Goal: Check status: Check status

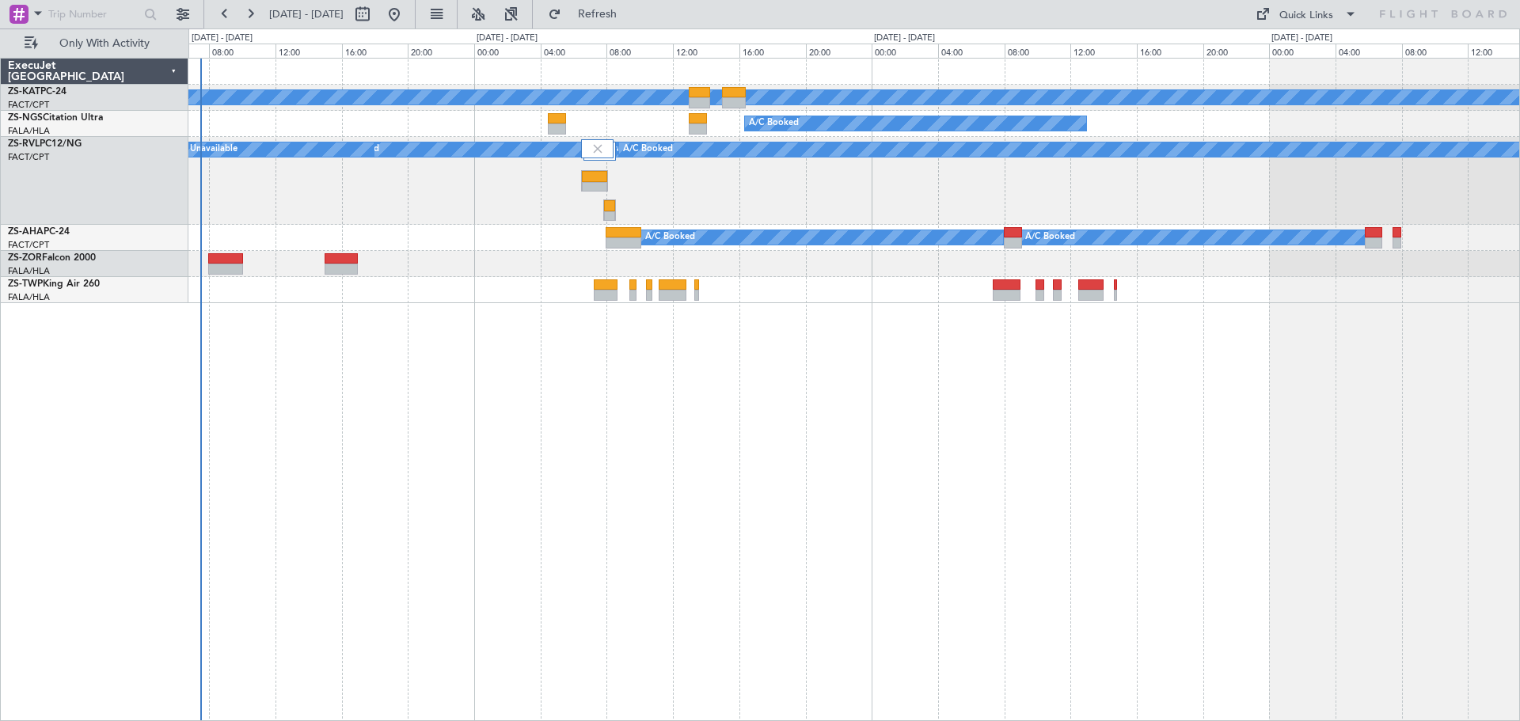
click at [734, 538] on div "A/C Unavailable A/C Booked A/C Unavailable A/C Booked A/C Booked A/C Booked A/C…" at bounding box center [854, 390] width 1332 height 664
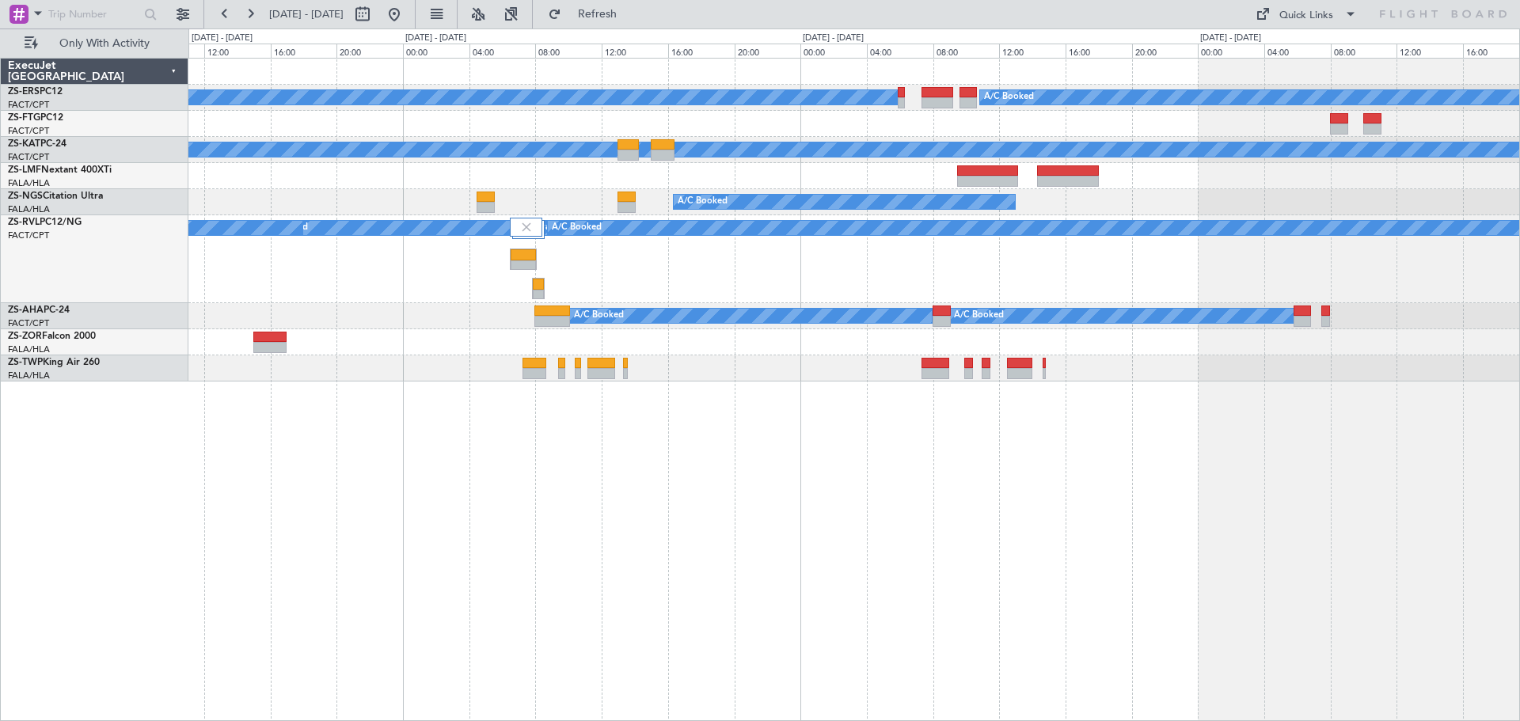
click at [700, 614] on div "A/C Booked A/C Booked A/C Unavailable A/C Booked A/C Unavailable A/C Booked A/C…" at bounding box center [854, 390] width 1332 height 664
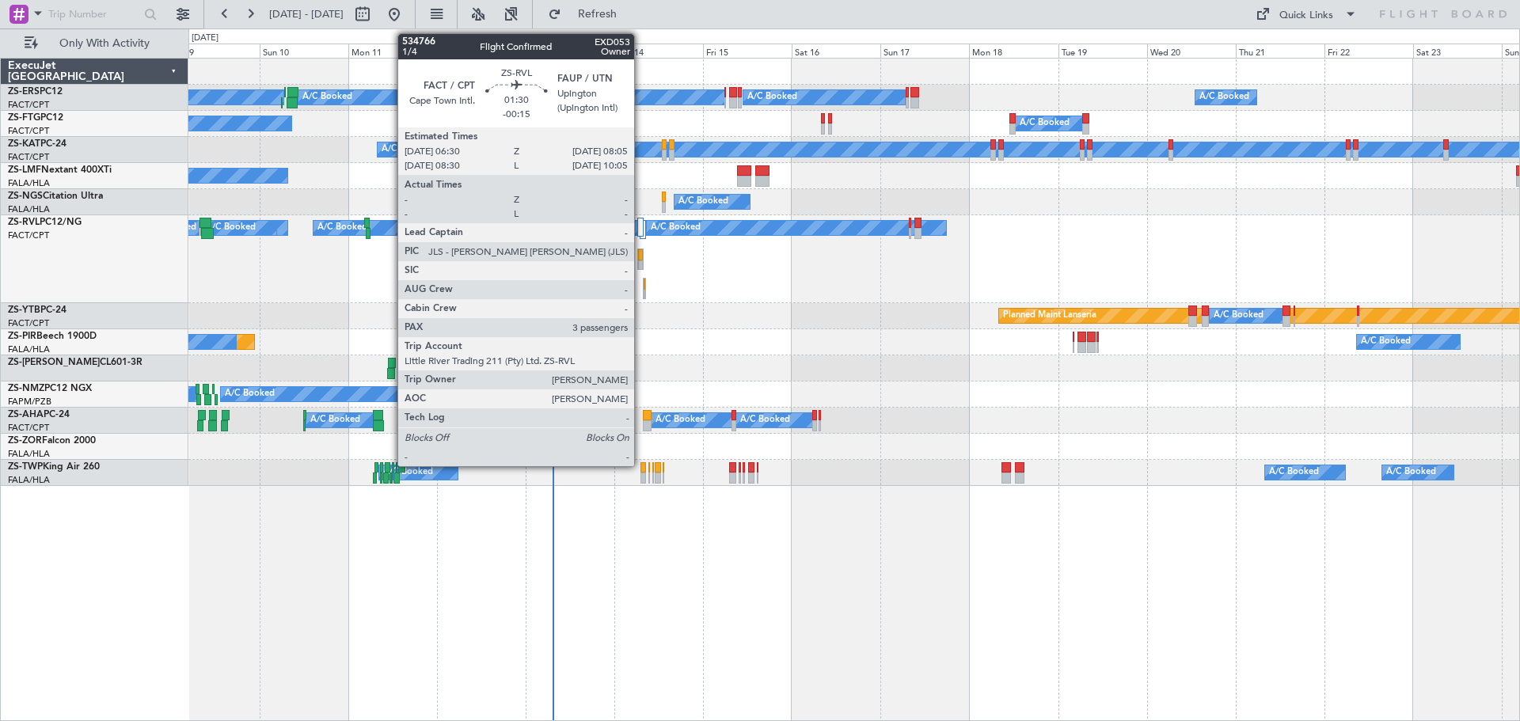
click at [641, 260] on div at bounding box center [640, 259] width 6 height 21
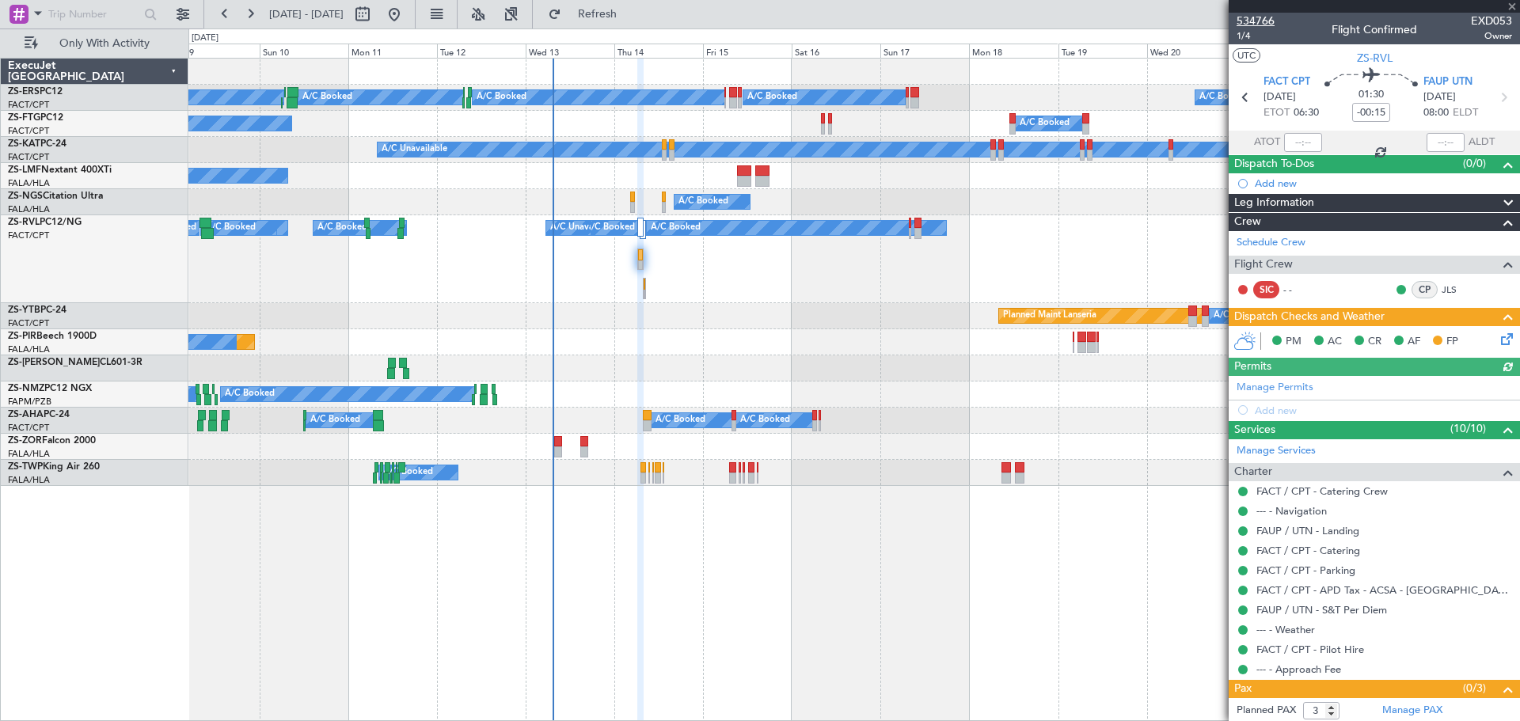
click at [1262, 22] on span "534766" at bounding box center [1256, 21] width 38 height 17
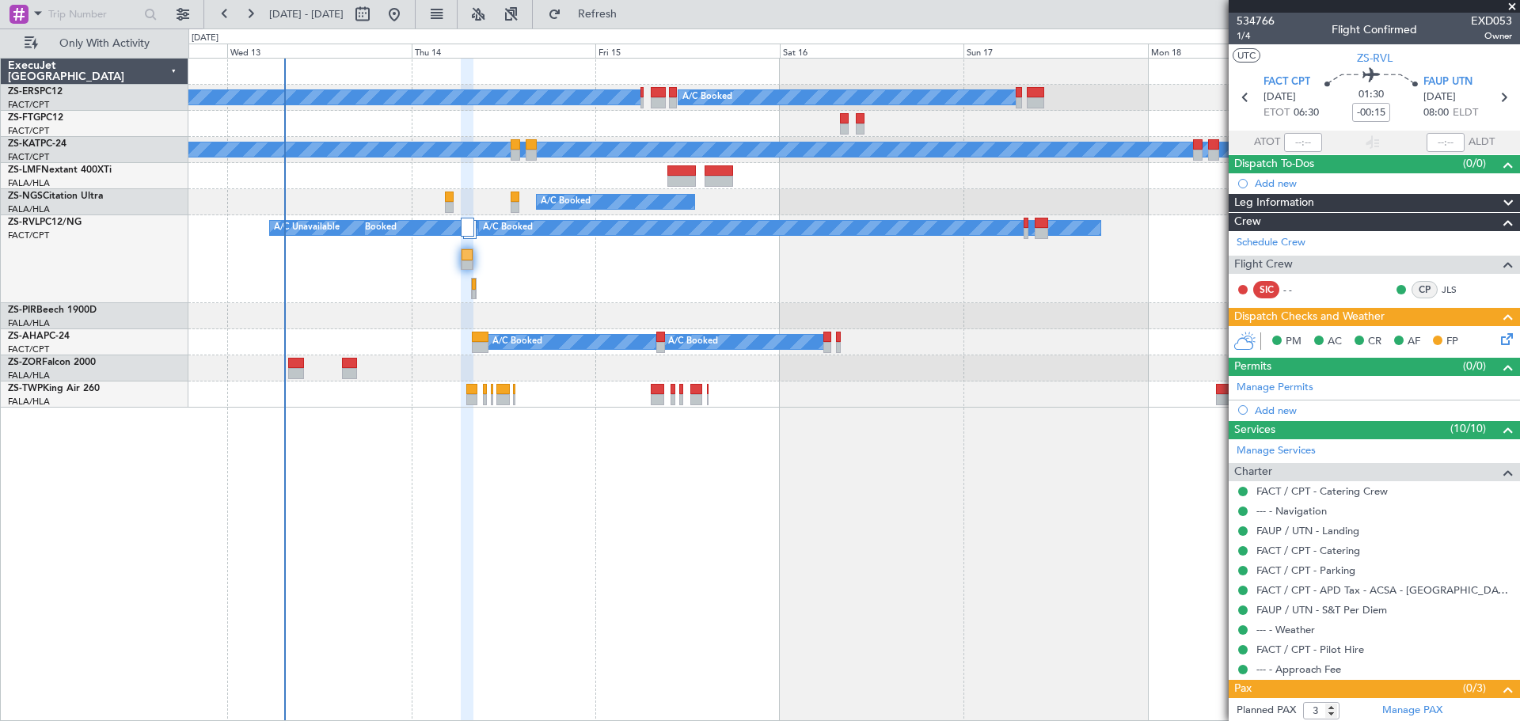
click at [1512, 9] on span at bounding box center [1512, 7] width 16 height 14
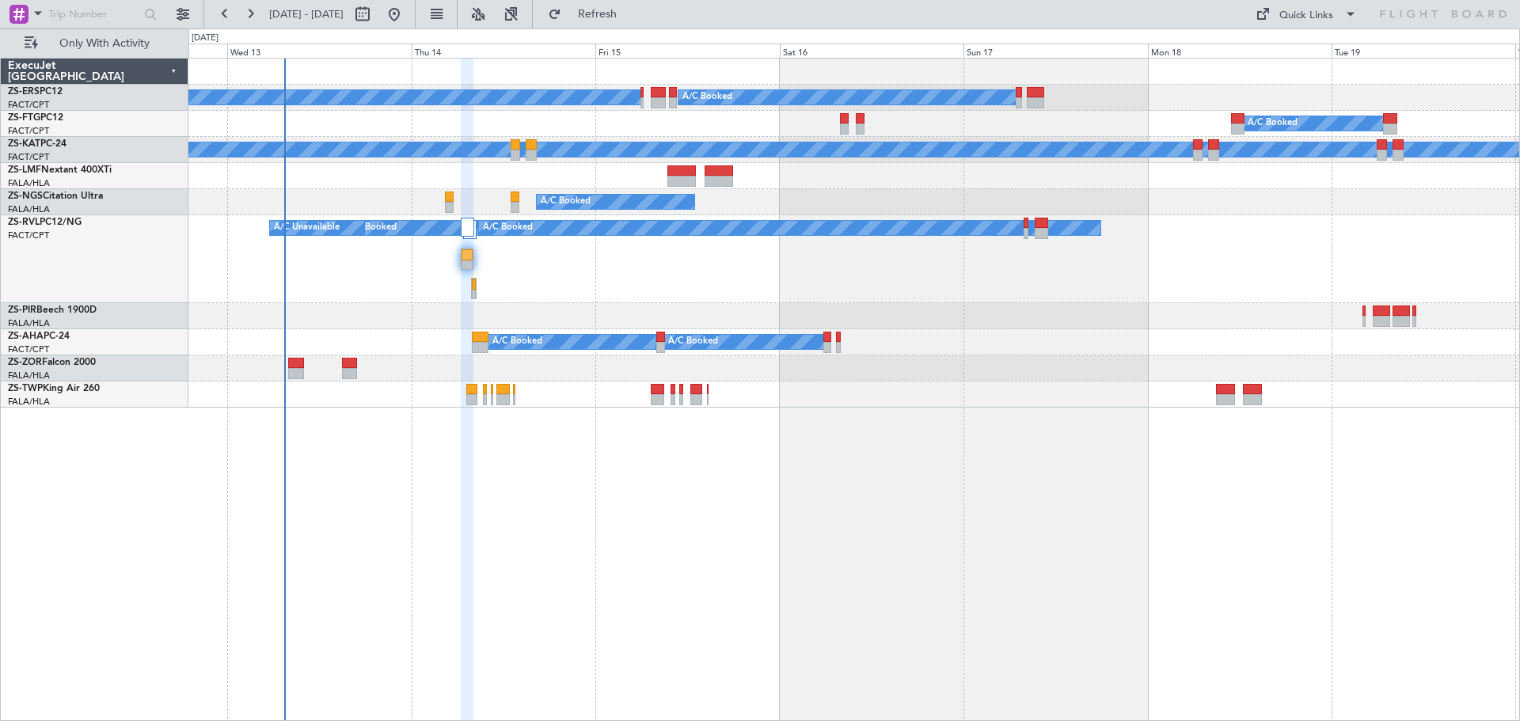
type input "0"
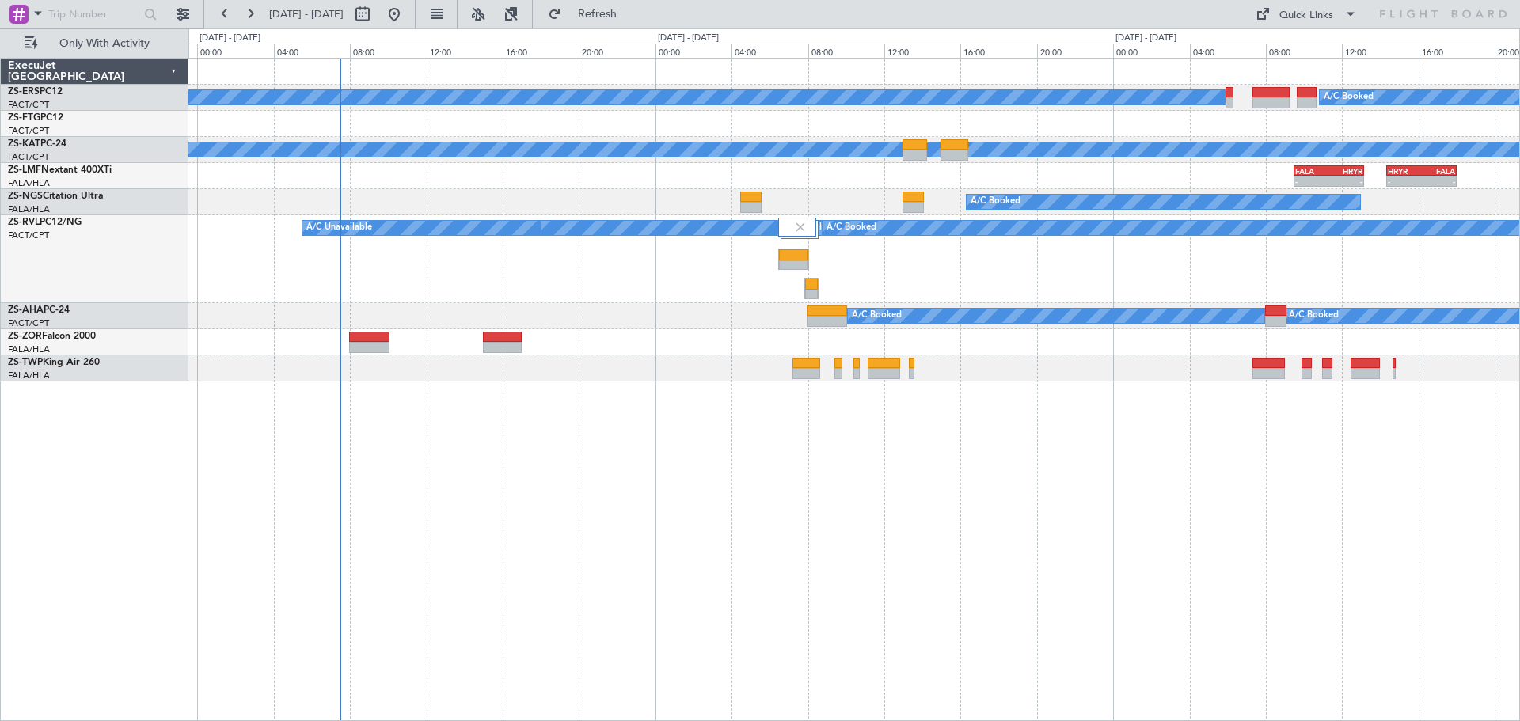
click at [766, 590] on div "A/C Booked A/C Booked A/C Booked A/C Unavailable - - FALA 09:30 Z HRYR 13:10 Z …" at bounding box center [854, 390] width 1332 height 664
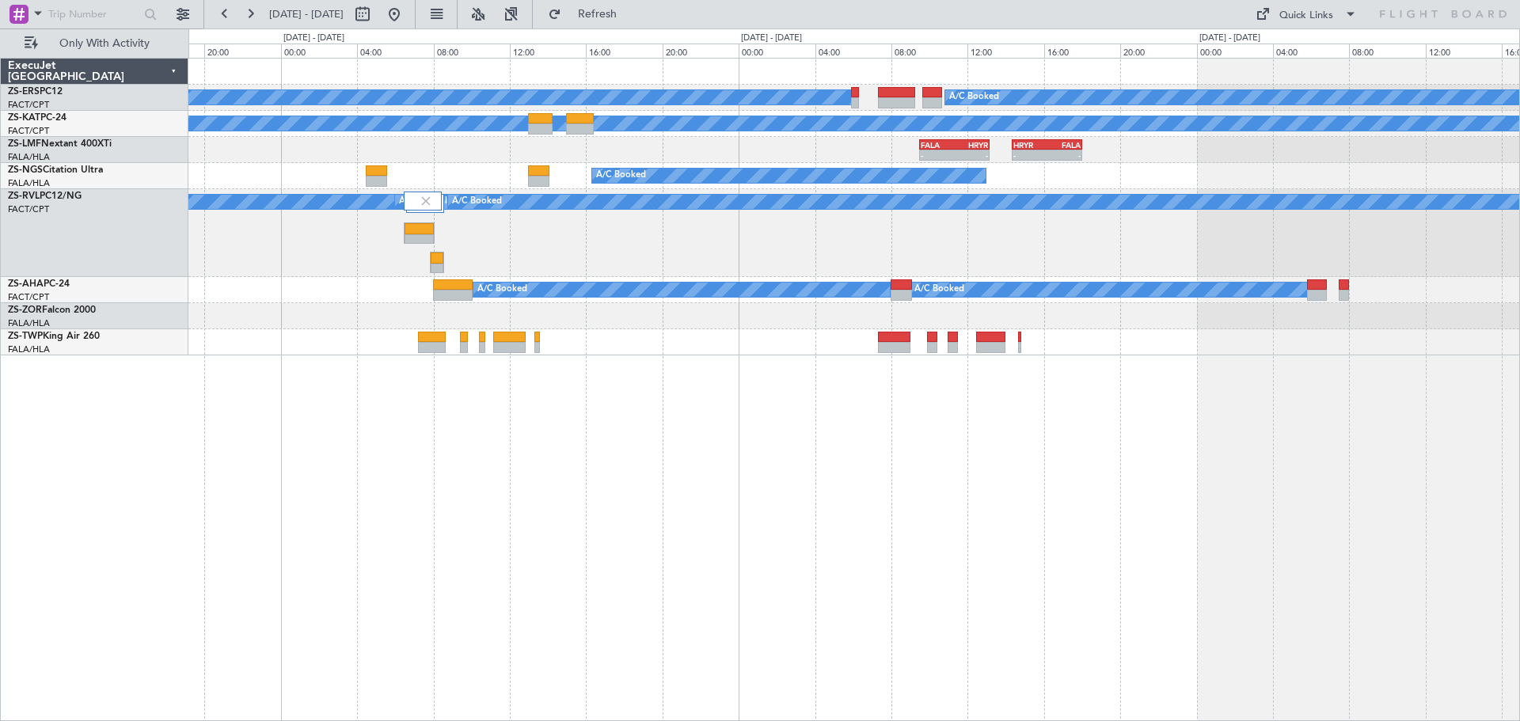
click at [656, 578] on div "A/C Booked A/C Booked A/C Unavailable - - FALA 09:30 Z HRYR 13:10 Z - - HRYR 14…" at bounding box center [854, 390] width 1332 height 664
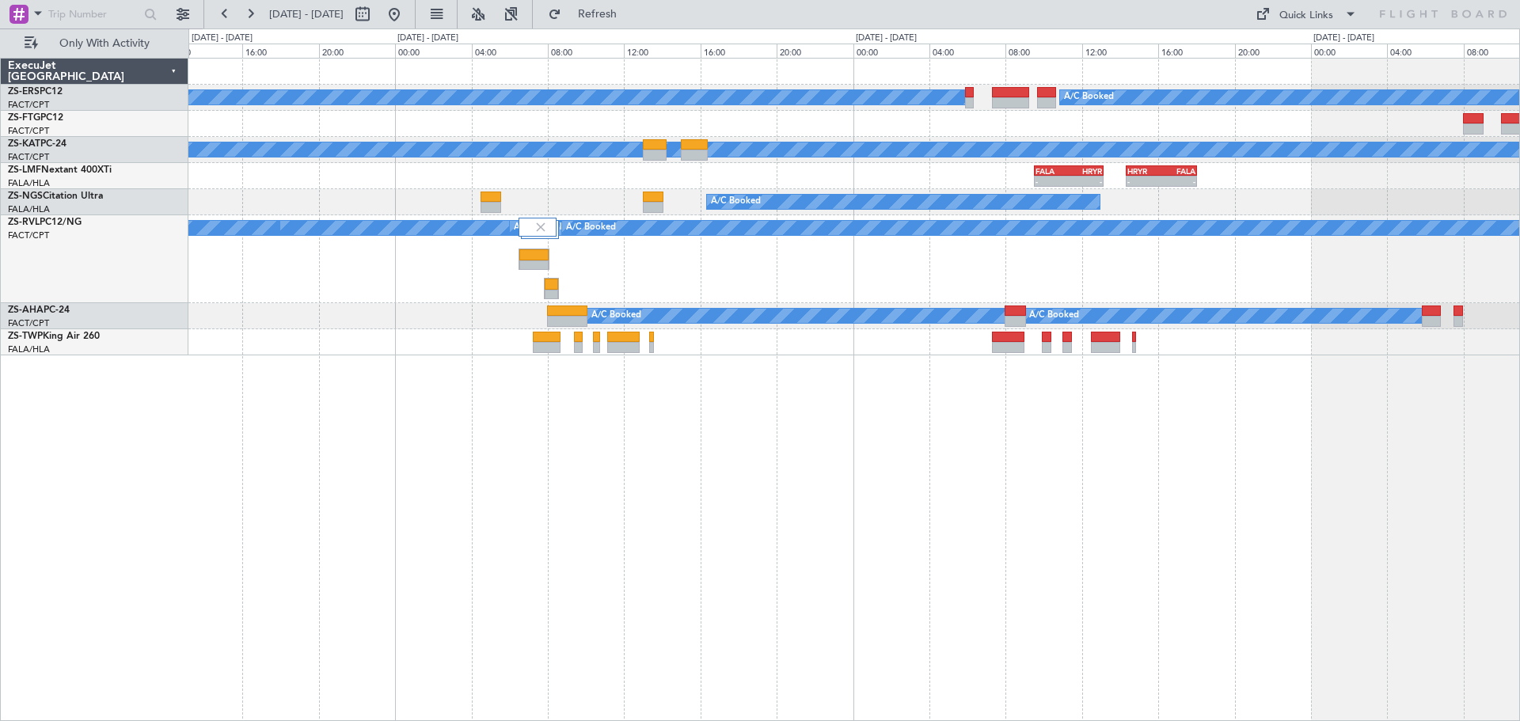
click at [668, 546] on div "A/C Booked A/C Booked A/C Unavailable - - FALA 09:30 Z HRYR 13:10 Z - - HRYR 14…" at bounding box center [854, 390] width 1332 height 664
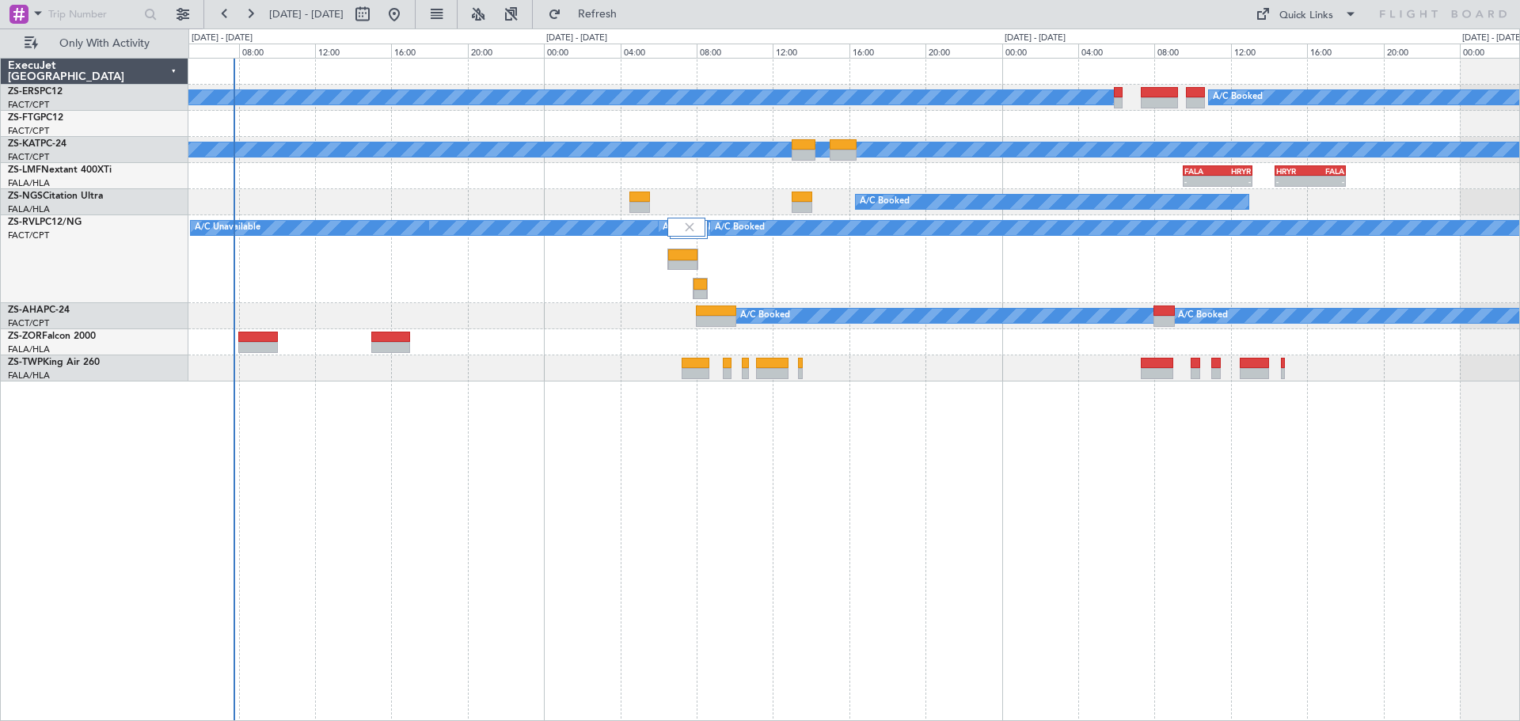
click at [604, 493] on div "A/C Booked A/C Booked A/C Unavailable - - FALA 09:30 Z HRYR 13:10 Z - - HRYR 14…" at bounding box center [854, 390] width 1332 height 664
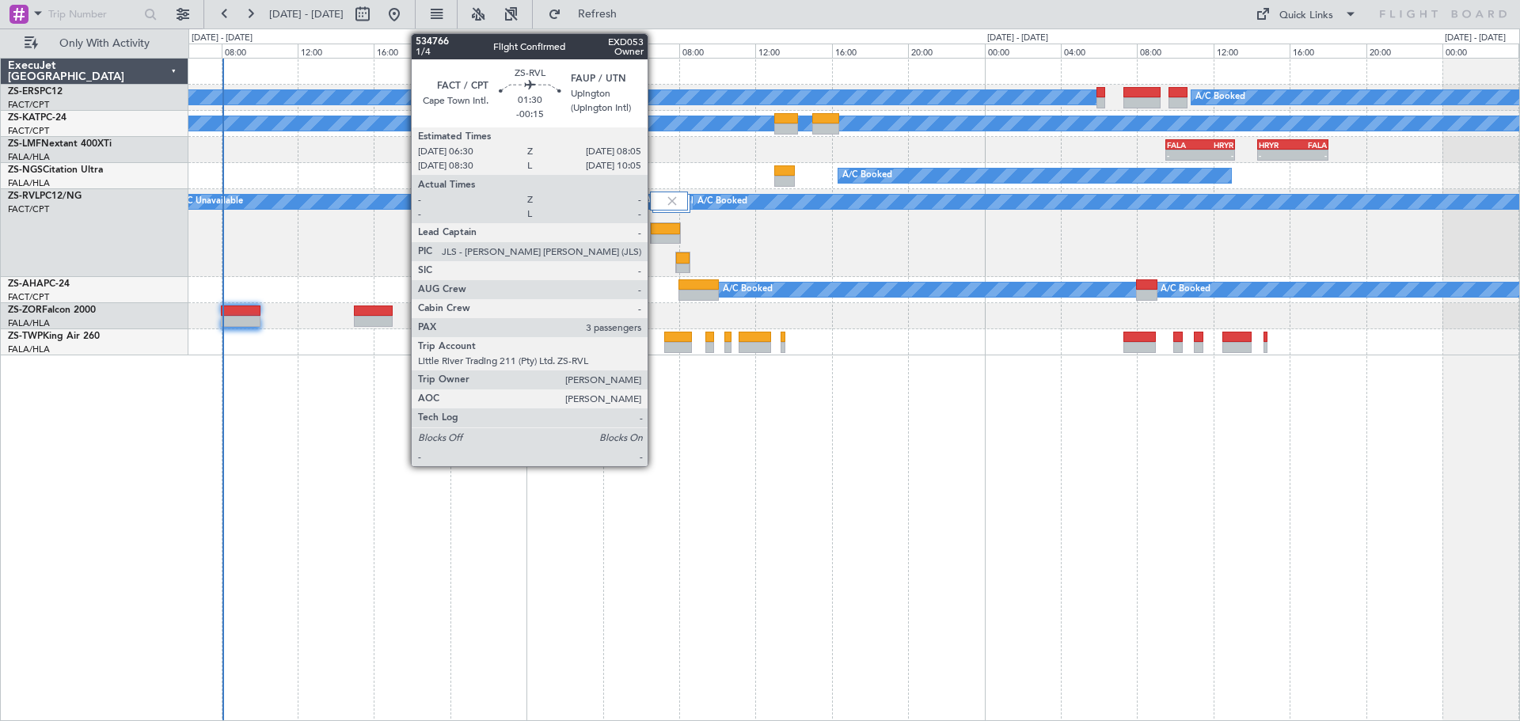
click at [655, 240] on div at bounding box center [665, 239] width 29 height 11
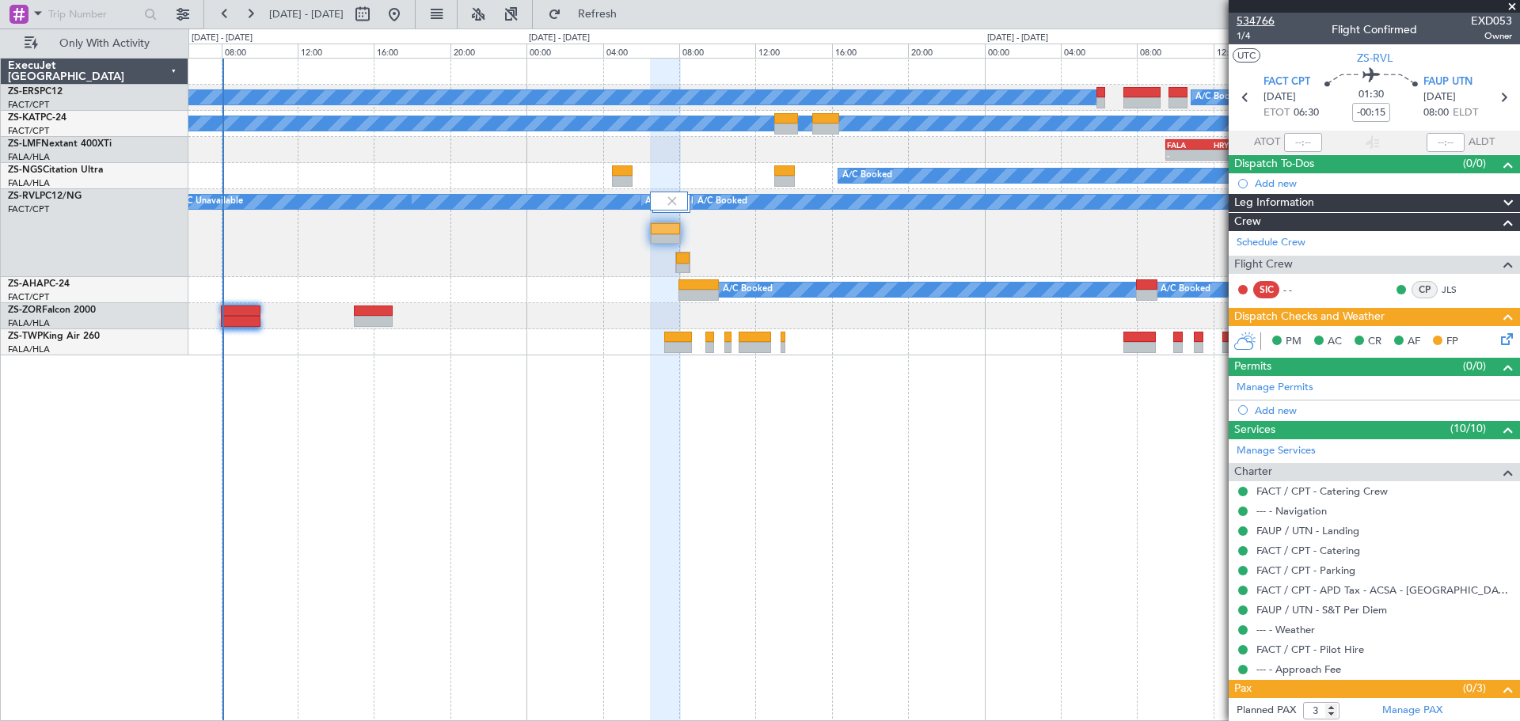
click at [1253, 22] on span "534766" at bounding box center [1256, 21] width 38 height 17
click at [1508, 7] on span at bounding box center [1512, 7] width 16 height 14
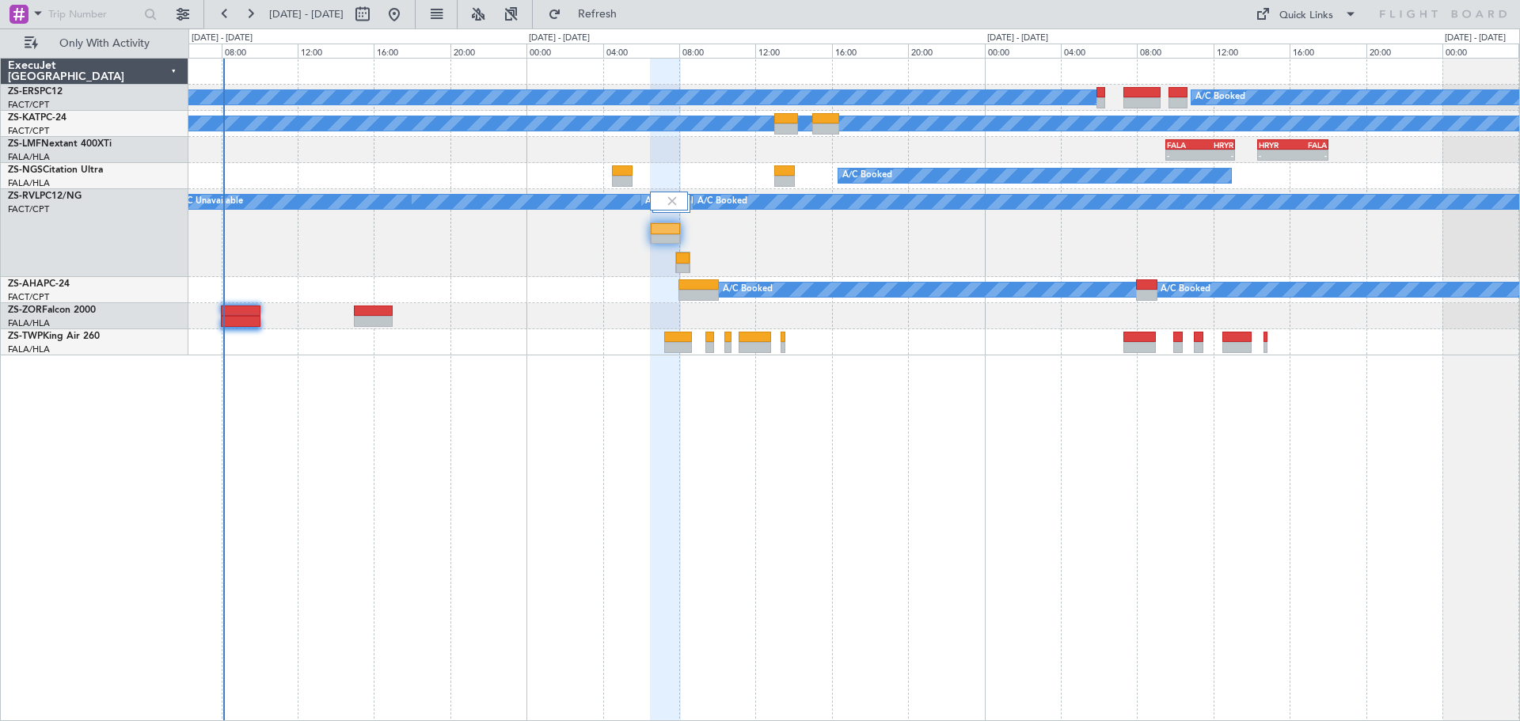
type input "0"
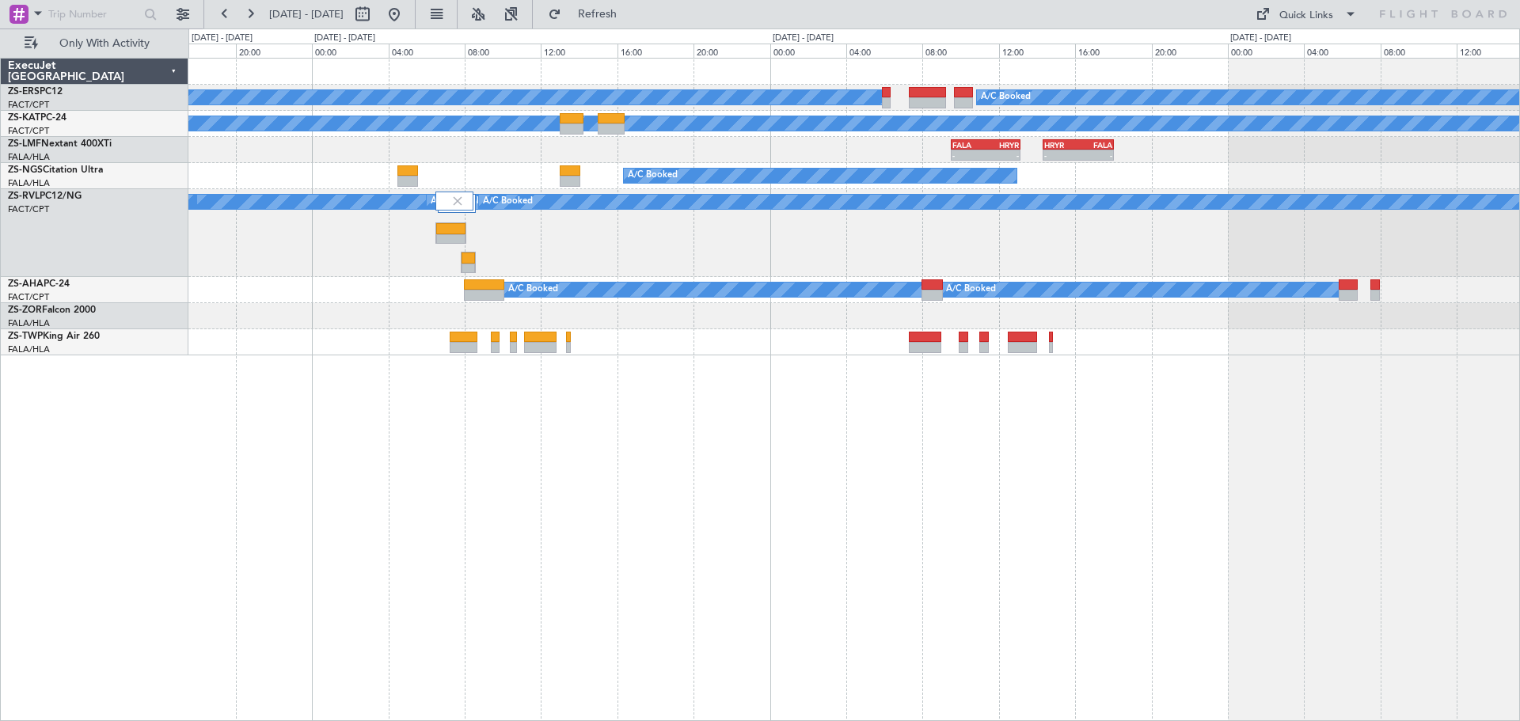
click at [544, 574] on div "A/C Booked A/C Booked A/C Unavailable - - FALA 09:30 Z HRYR 13:10 Z - - HRYR 14…" at bounding box center [854, 390] width 1332 height 664
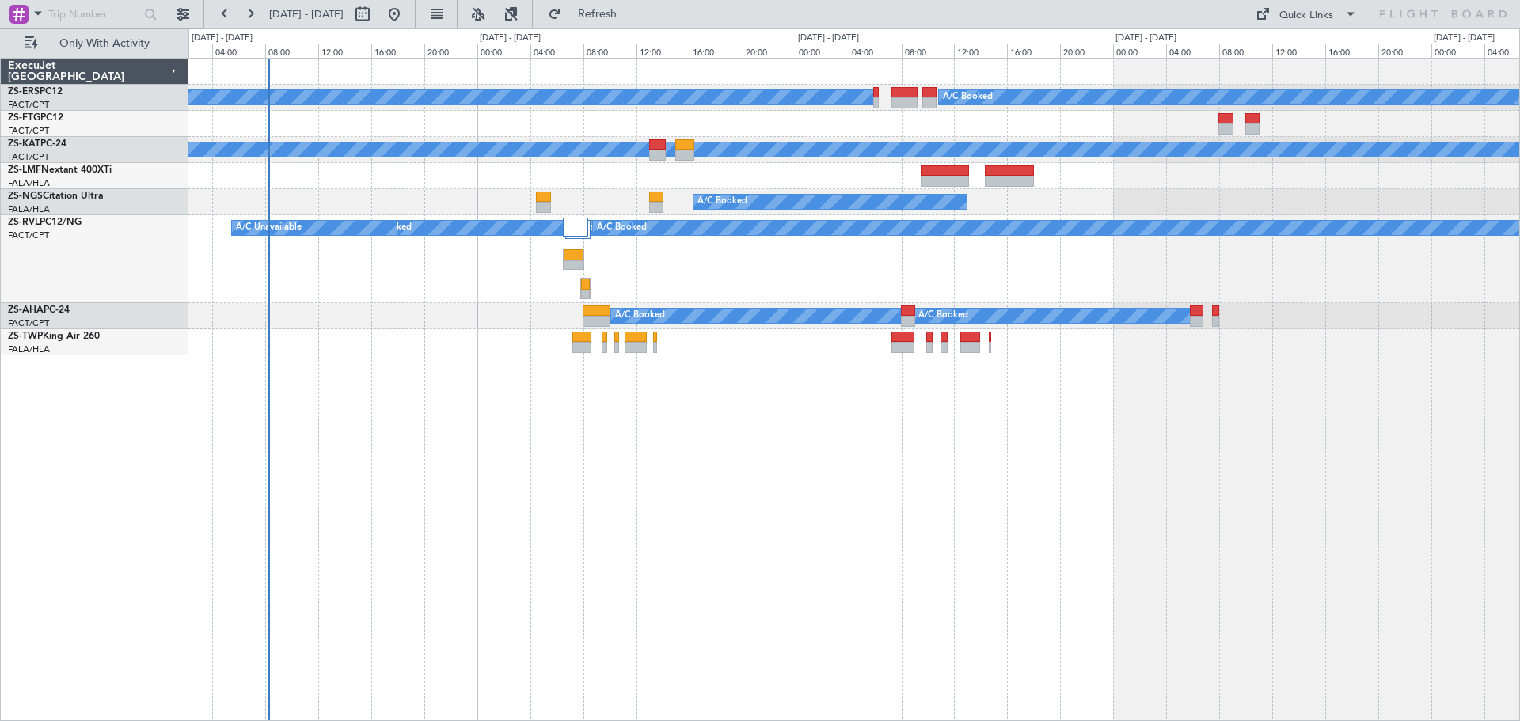
click at [850, 588] on div "A/C Booked A/C Booked A/C Booked A/C Unavailable A/C Booked A/C Unavailable A/C…" at bounding box center [854, 390] width 1332 height 664
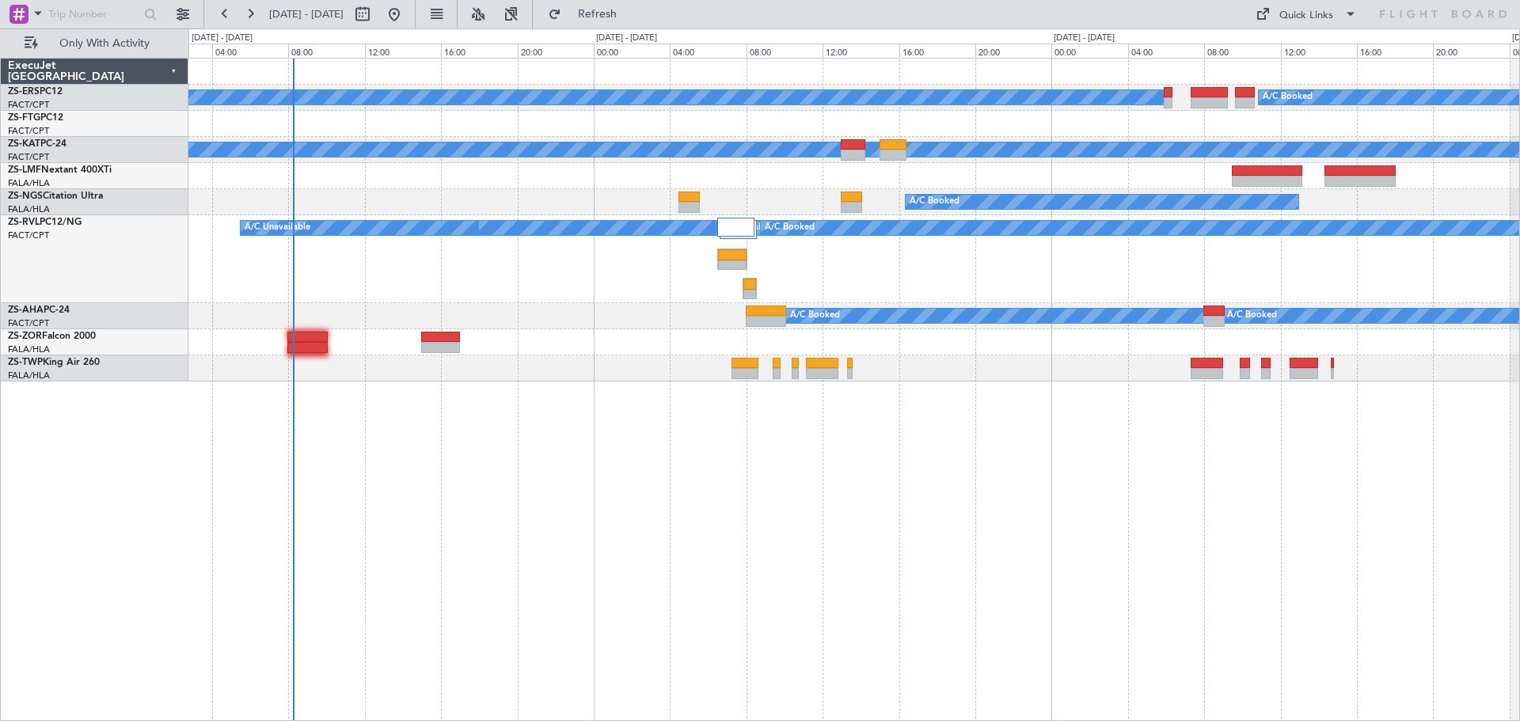
click at [692, 595] on div "A/C Booked A/C Booked A/C Unavailable A/C Booked A/C Unavailable A/C Booked A/C…" at bounding box center [854, 390] width 1332 height 664
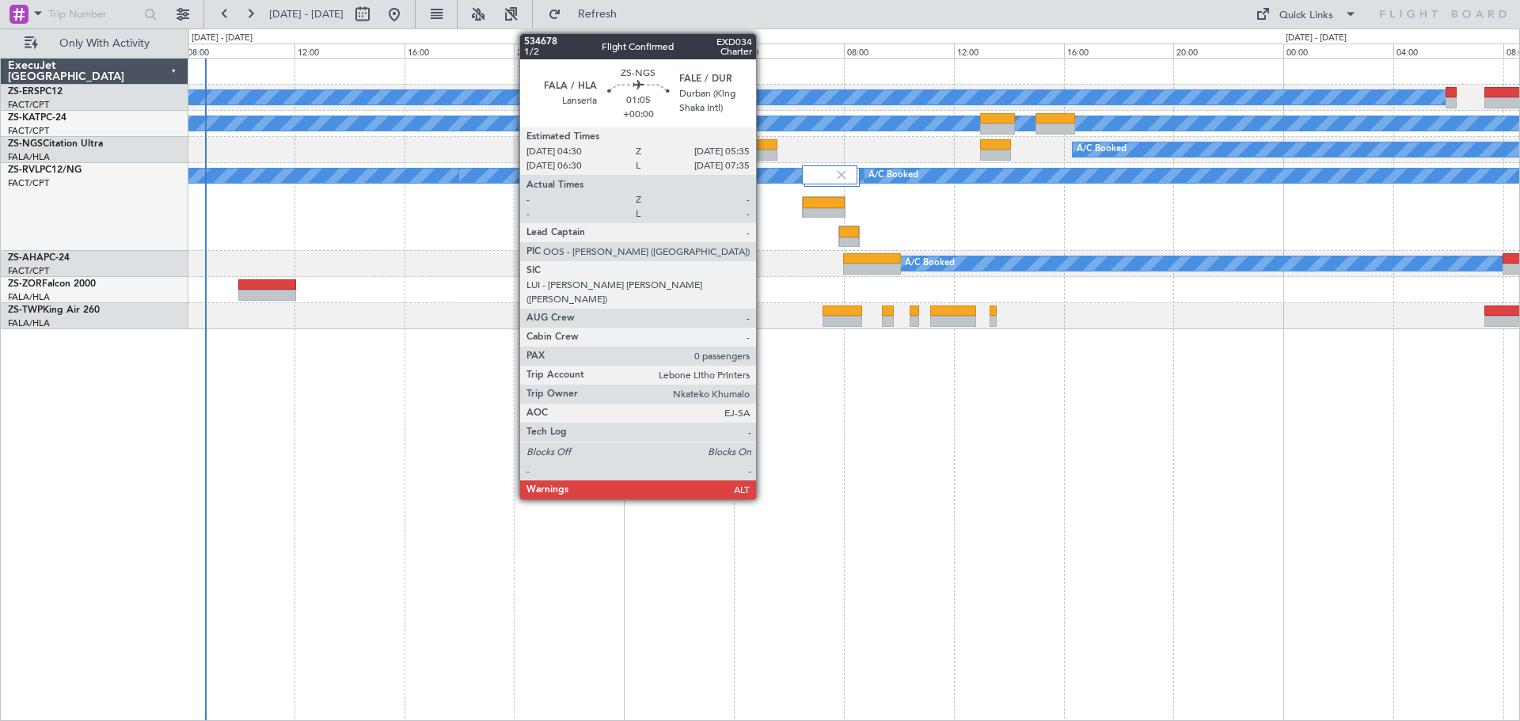
click at [763, 142] on div at bounding box center [762, 144] width 30 height 11
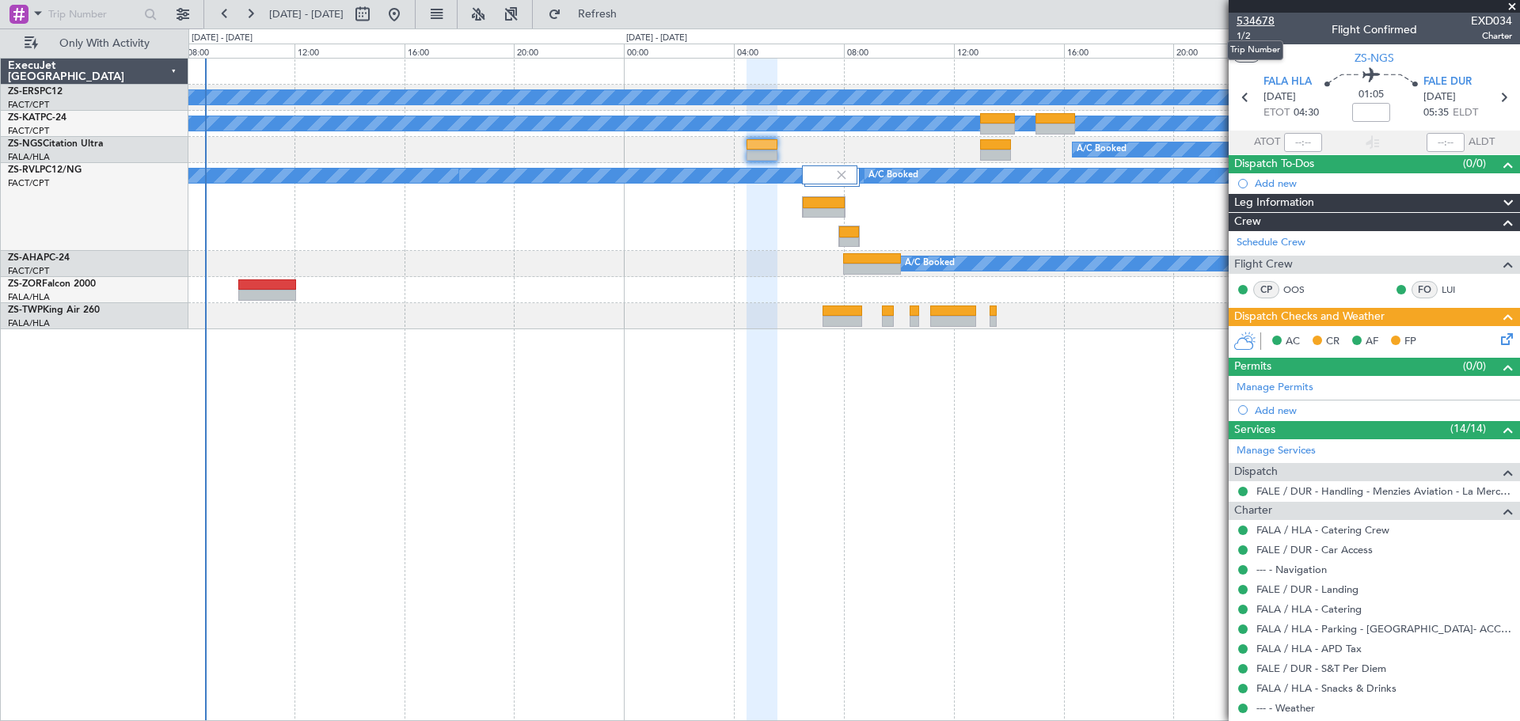
click at [1257, 21] on span "534678" at bounding box center [1256, 21] width 38 height 17
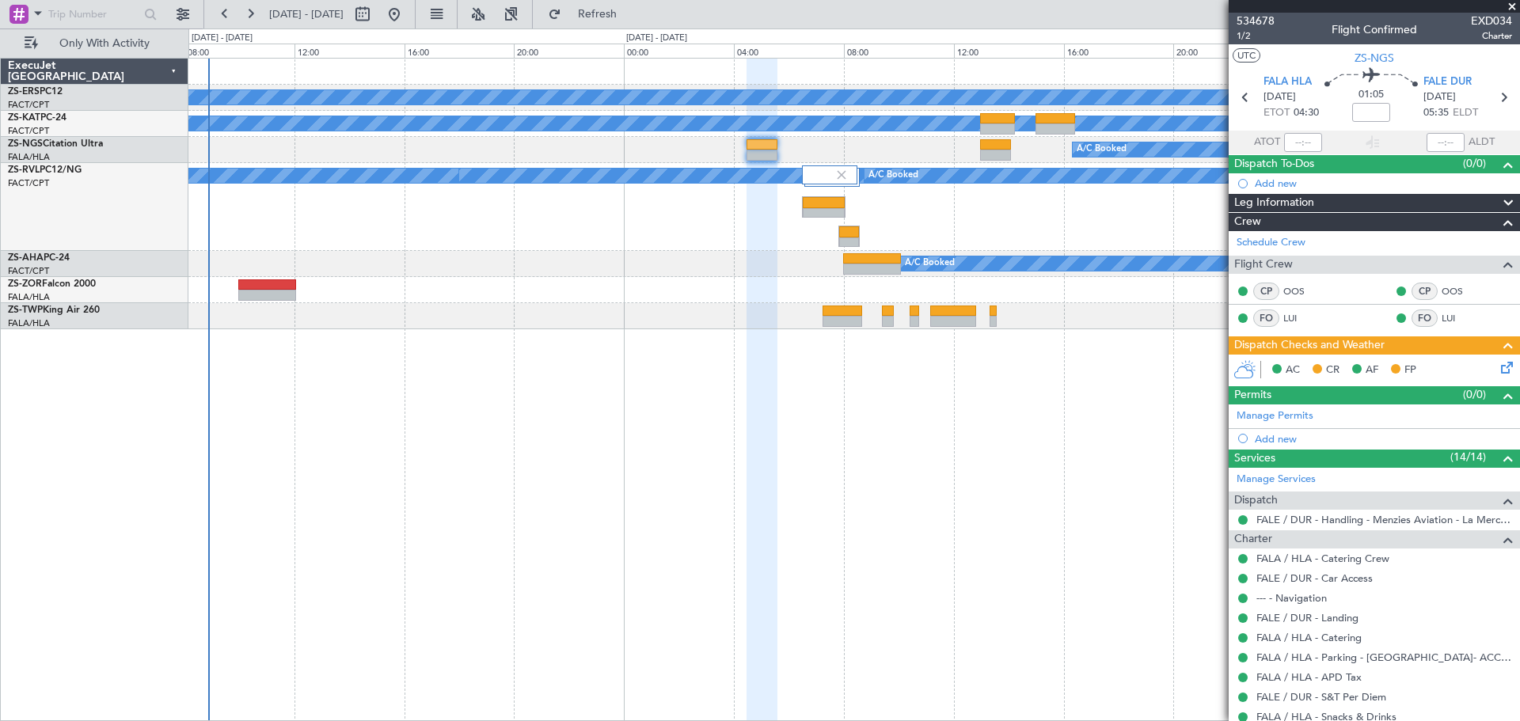
click at [1518, 8] on span at bounding box center [1512, 7] width 16 height 14
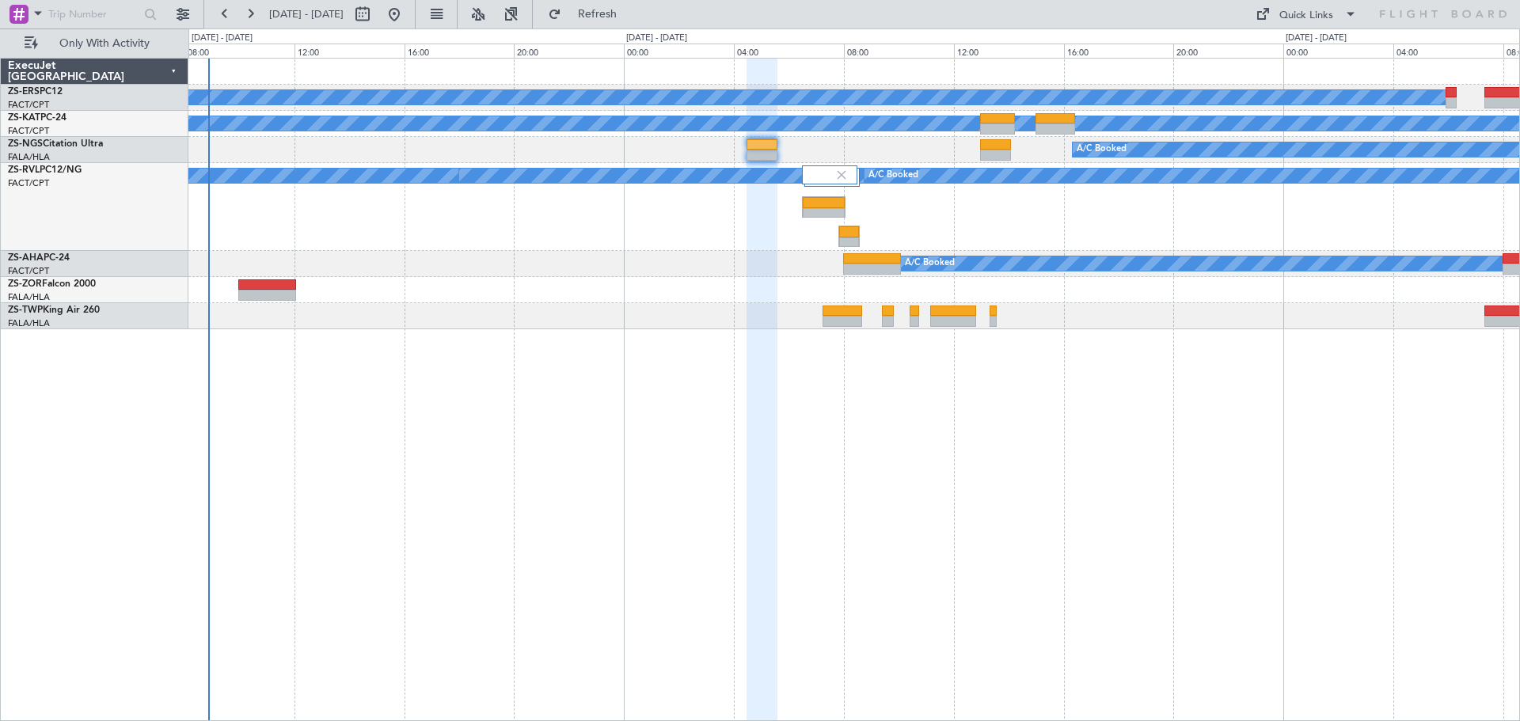
type input "0"
